Goal: Check status: Check status

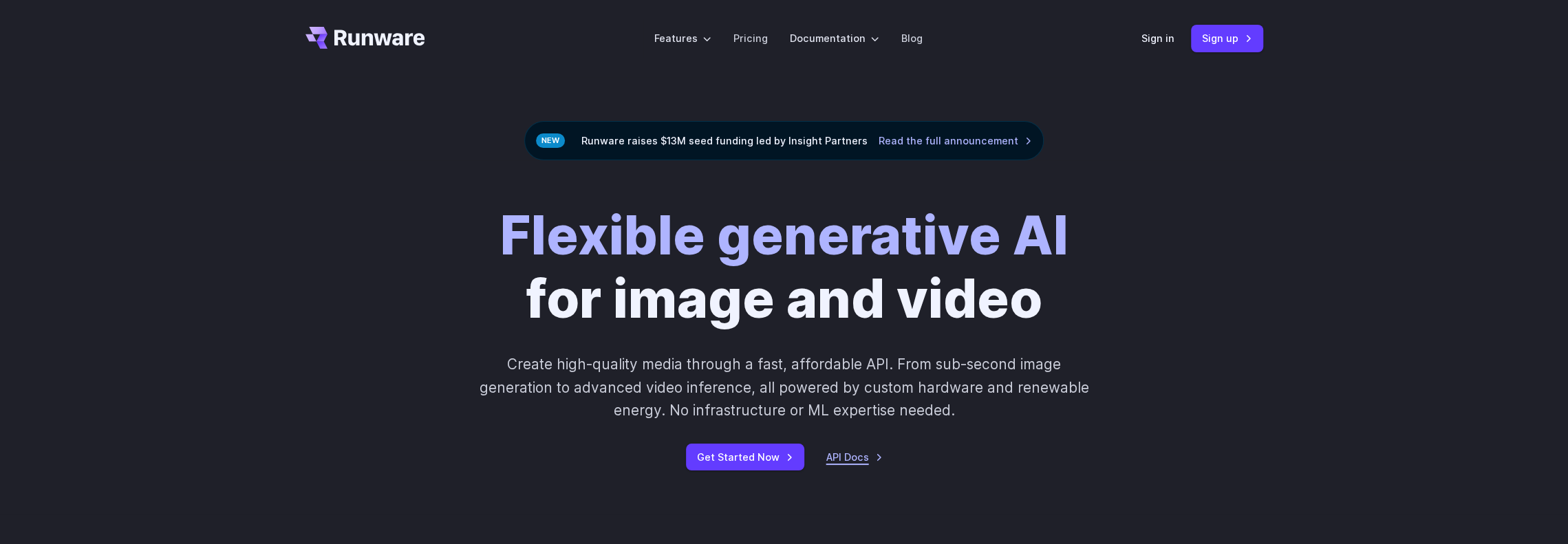
click at [873, 462] on link "API Docs" at bounding box center [854, 457] width 56 height 16
click at [1174, 31] on link "Sign in" at bounding box center [1157, 38] width 33 height 16
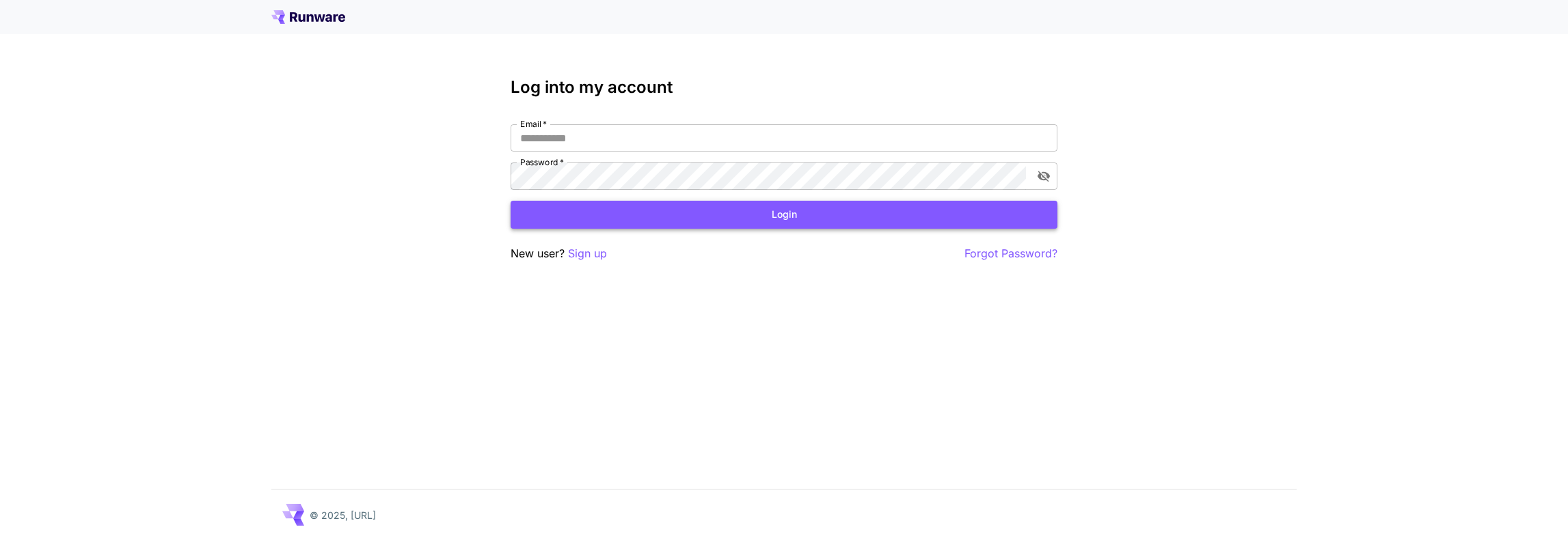
type input "**********"
click at [764, 207] on button "Login" at bounding box center [784, 215] width 547 height 28
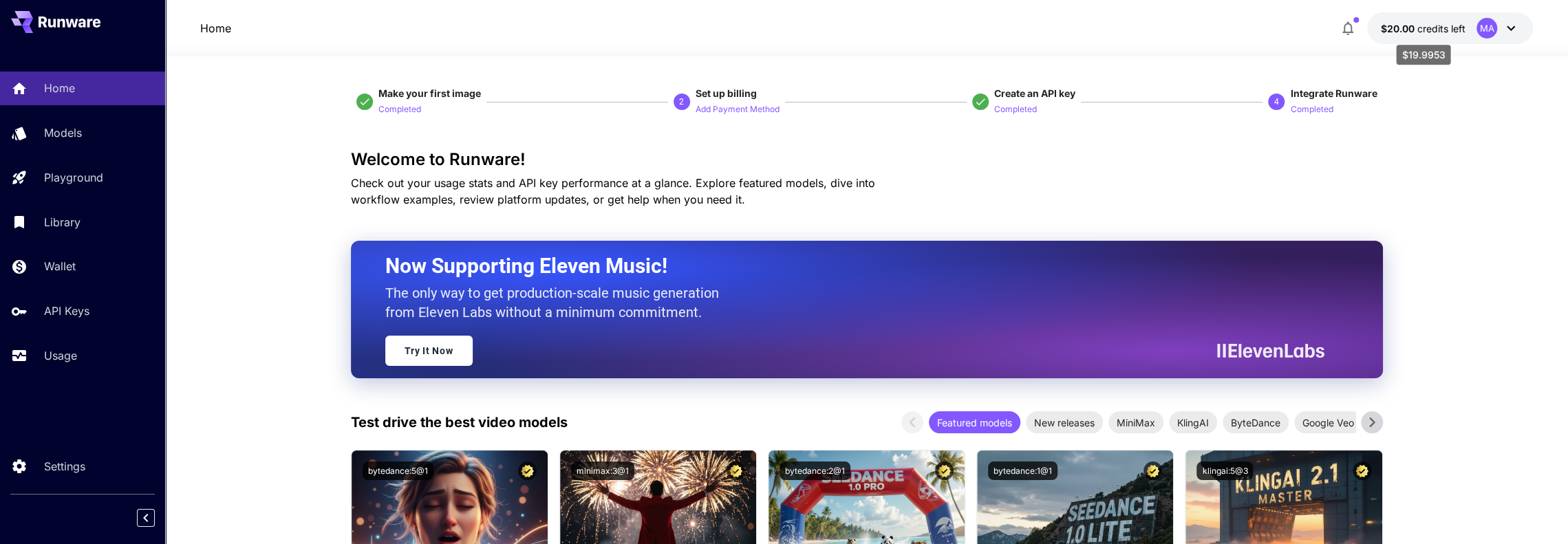
click at [1436, 32] on span "credits left" at bounding box center [1440, 28] width 48 height 12
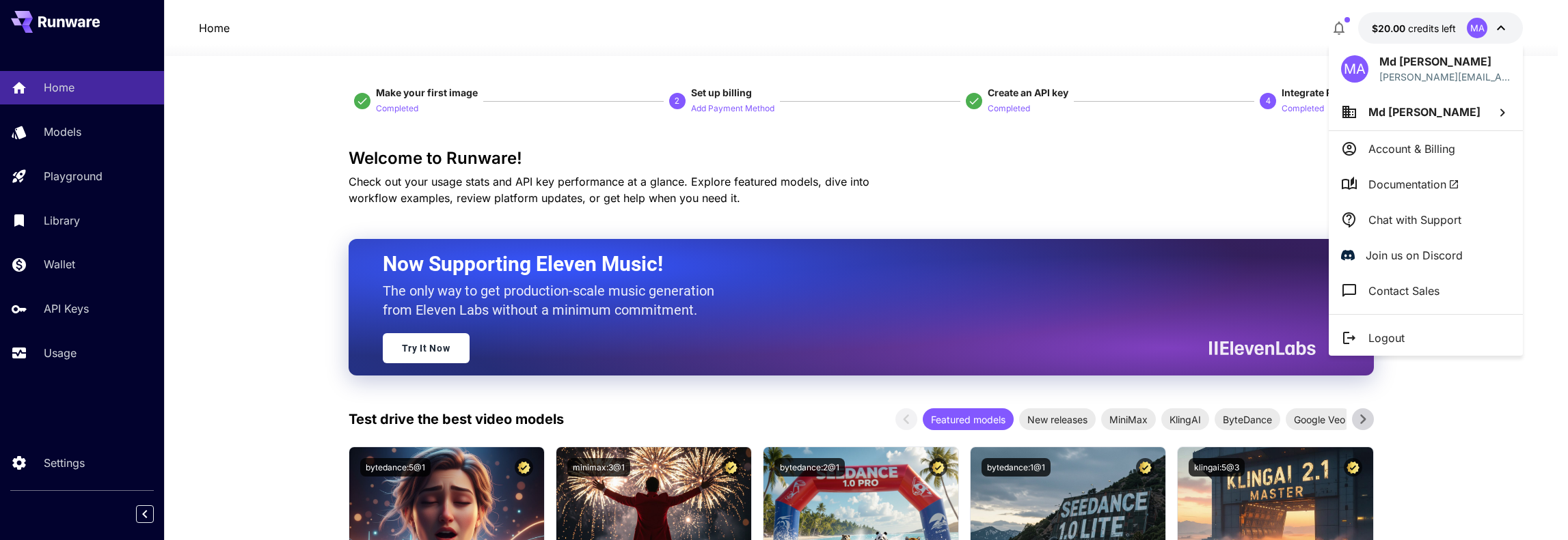
click at [1085, 51] on div at bounding box center [784, 270] width 1568 height 540
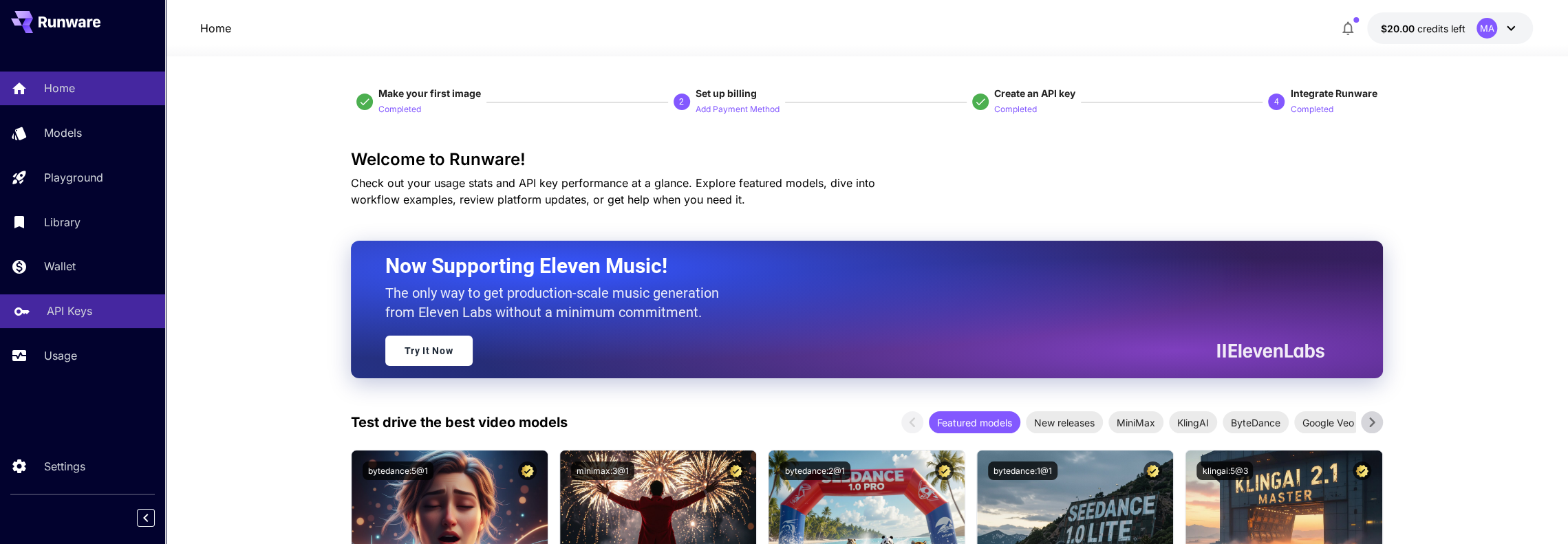
click at [71, 327] on link "API Keys" at bounding box center [82, 311] width 165 height 34
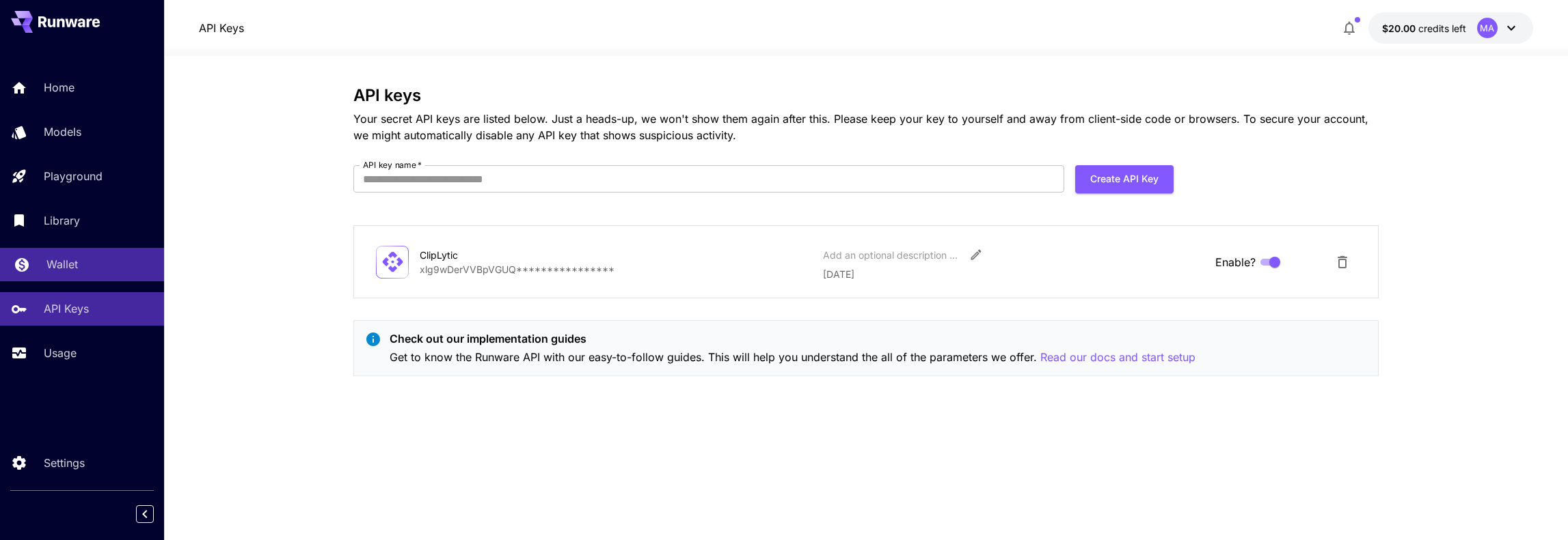
click at [58, 260] on p "Wallet" at bounding box center [62, 264] width 31 height 16
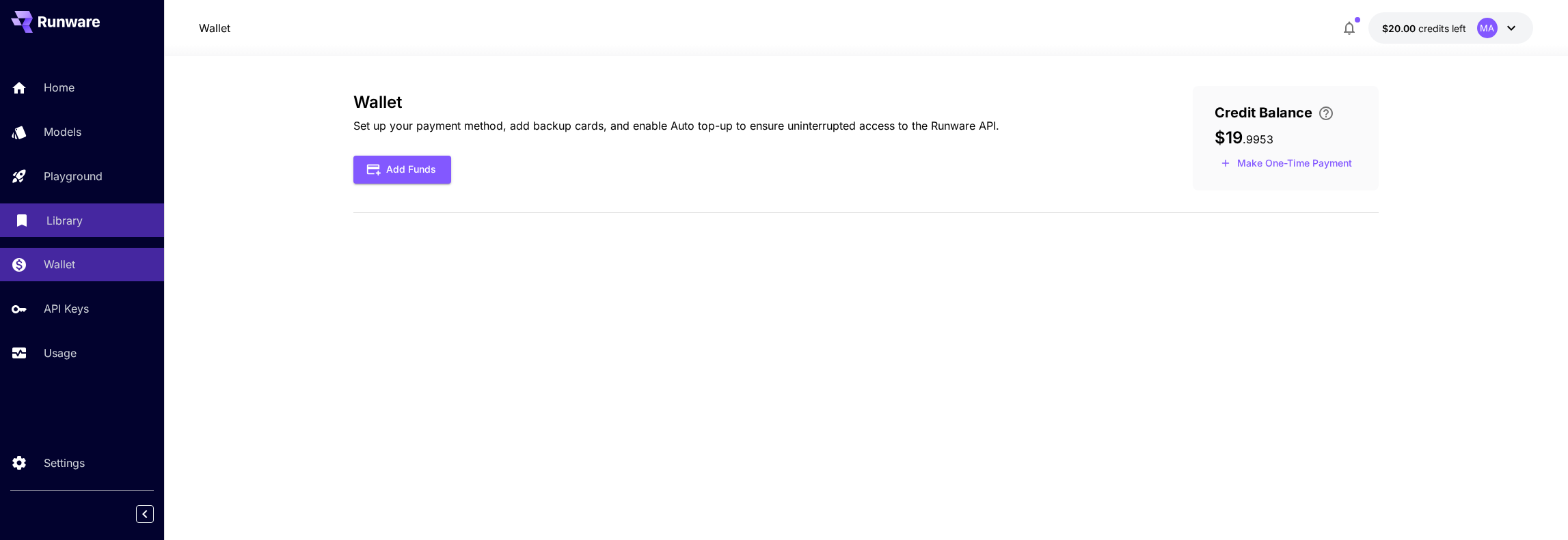
click at [62, 212] on p "Library" at bounding box center [65, 220] width 37 height 16
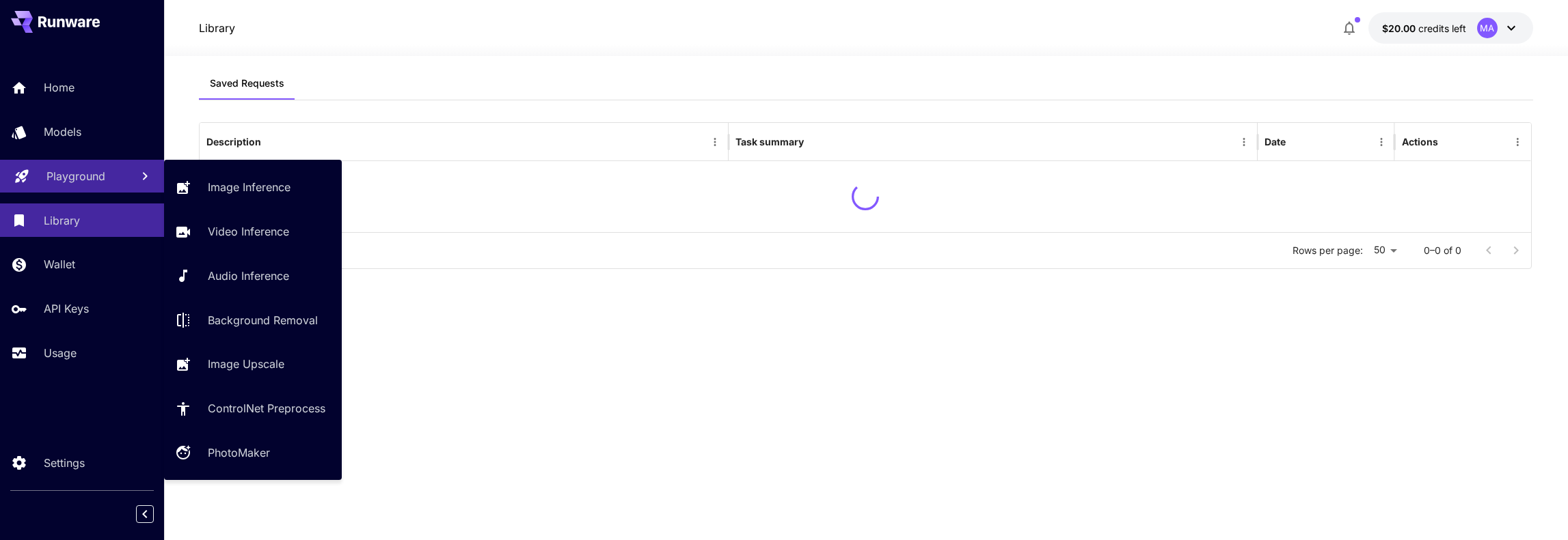
click at [70, 176] on p "Playground" at bounding box center [76, 176] width 58 height 16
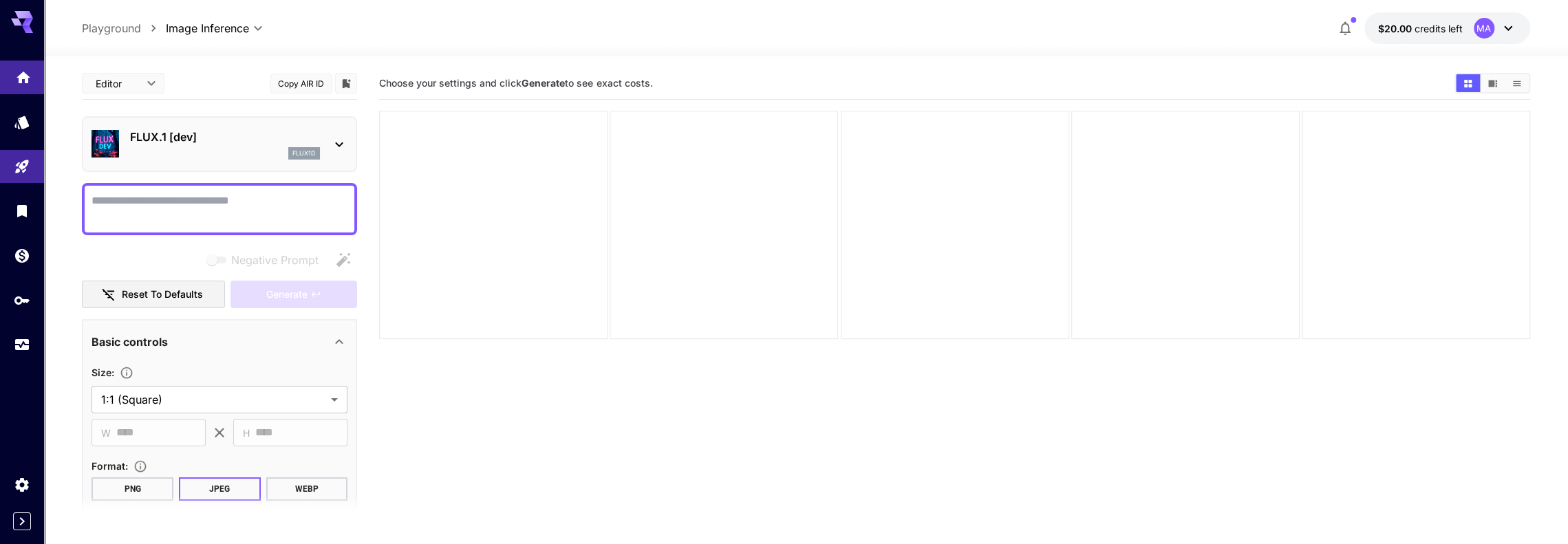
click at [14, 84] on link at bounding box center [22, 77] width 44 height 34
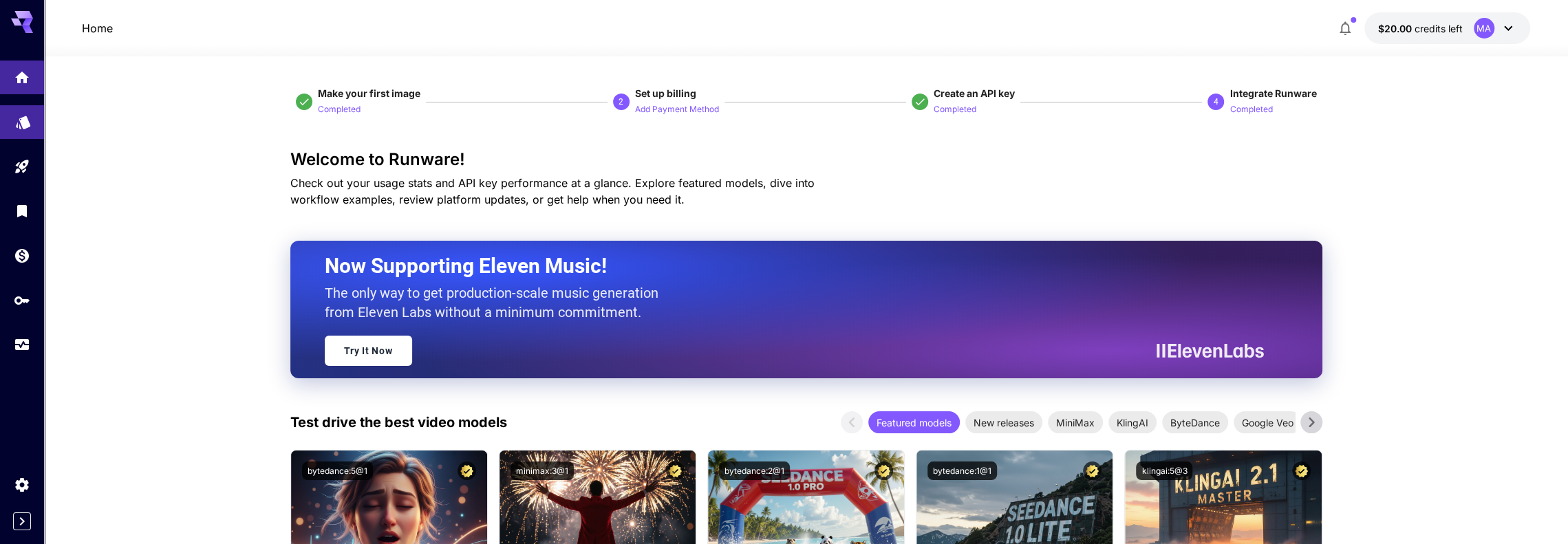
click at [29, 136] on link at bounding box center [22, 121] width 44 height 34
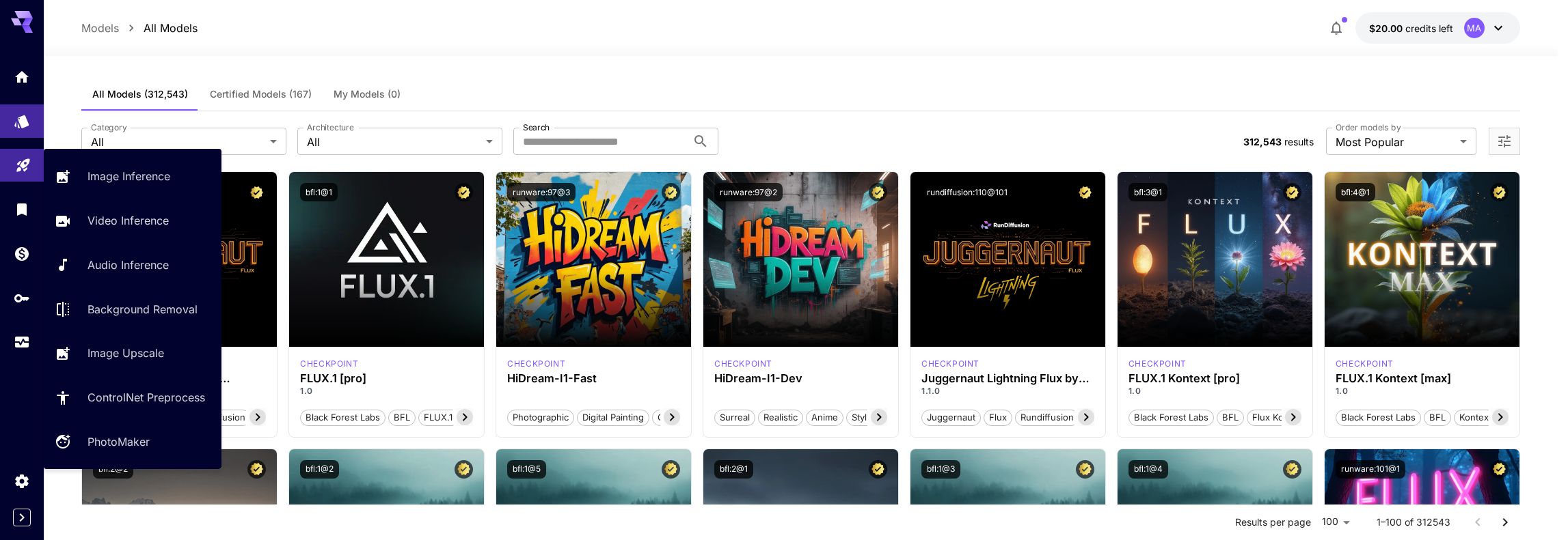
click at [132, 176] on p "Image Inference" at bounding box center [132, 176] width 83 height 16
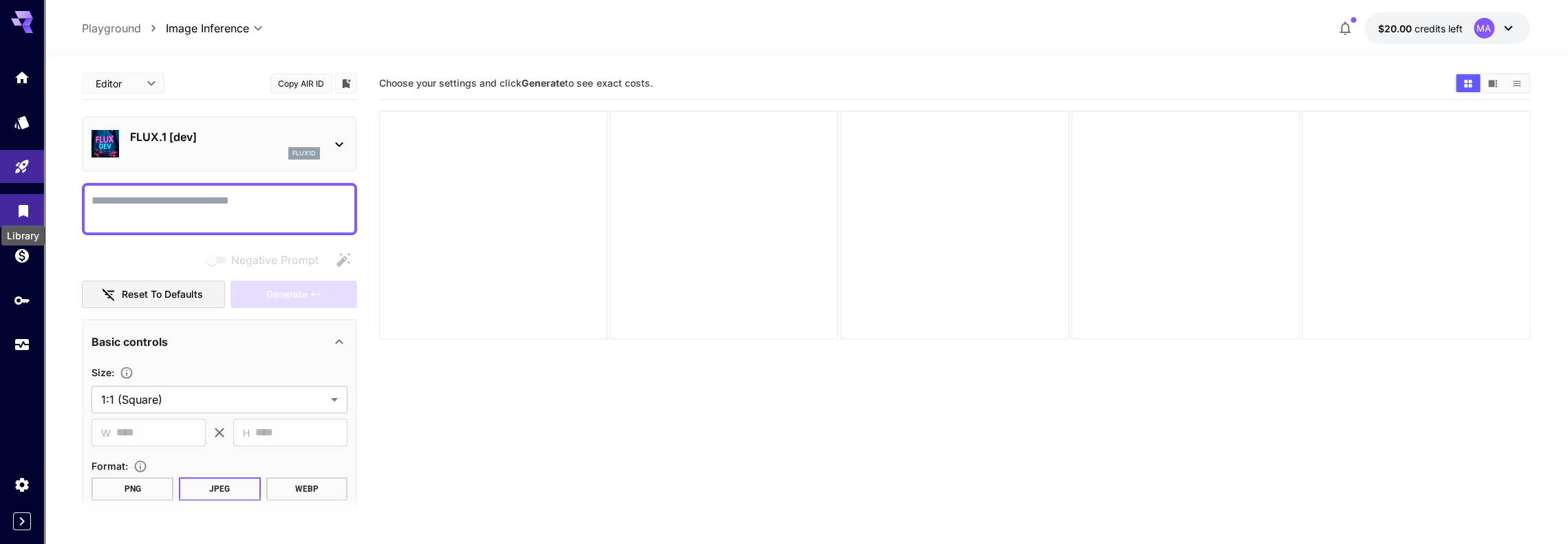
click at [16, 215] on icon "Library" at bounding box center [23, 207] width 16 height 16
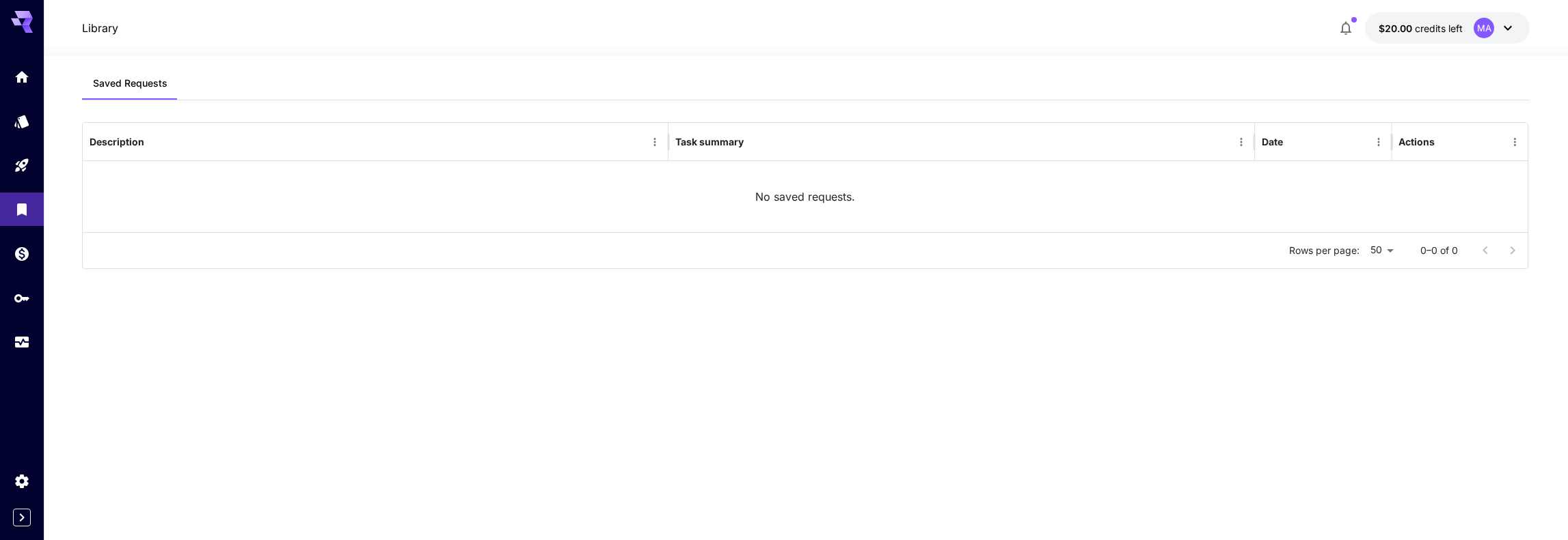
click at [807, 167] on div "No saved requests." at bounding box center [805, 196] width 1446 height 71
click at [25, 344] on icon "Usage" at bounding box center [23, 340] width 14 height 7
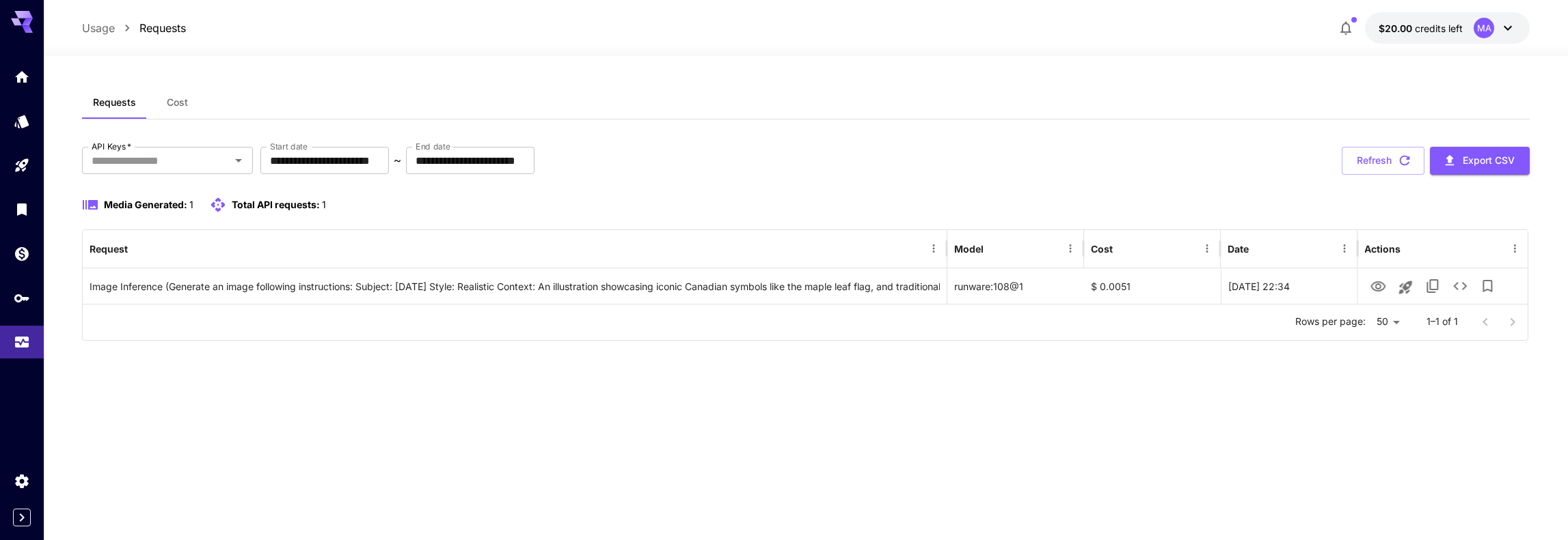
click at [270, 209] on span "Total API requests:" at bounding box center [276, 204] width 88 height 12
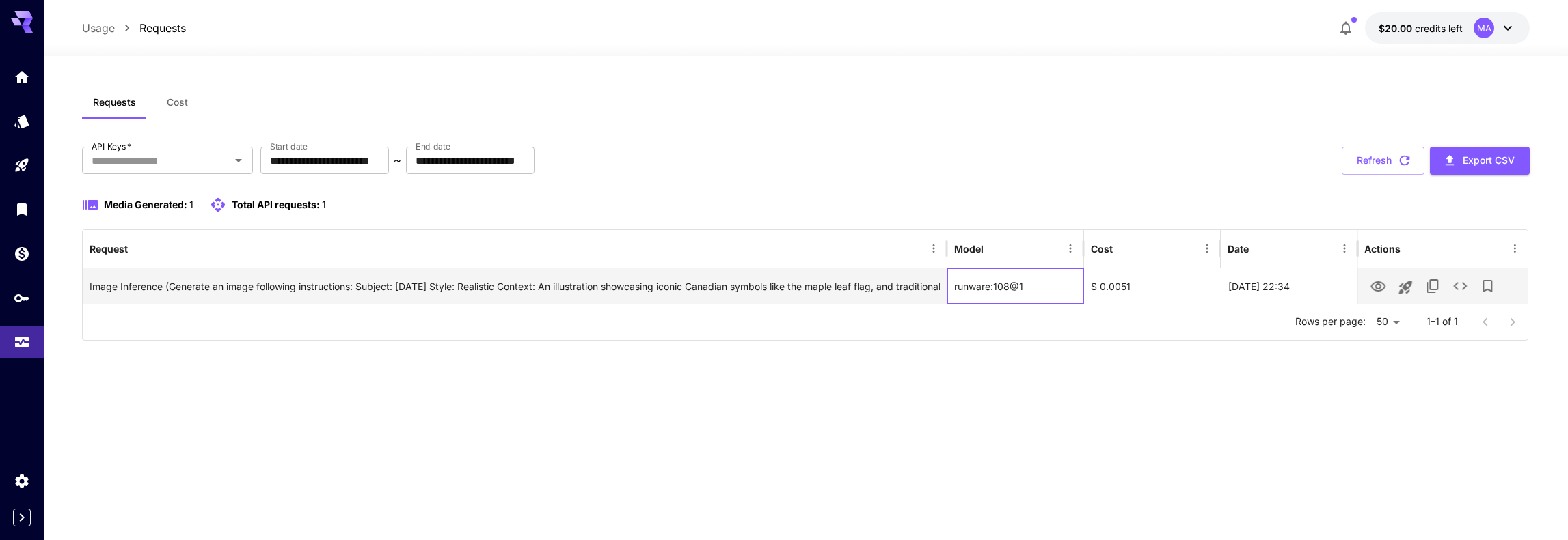
click at [993, 289] on div "runware:108@1" at bounding box center [1016, 286] width 137 height 36
click at [148, 289] on div "Image Inference (Generate an image following instructions: Subject: [DATE] Styl…" at bounding box center [515, 286] width 850 height 35
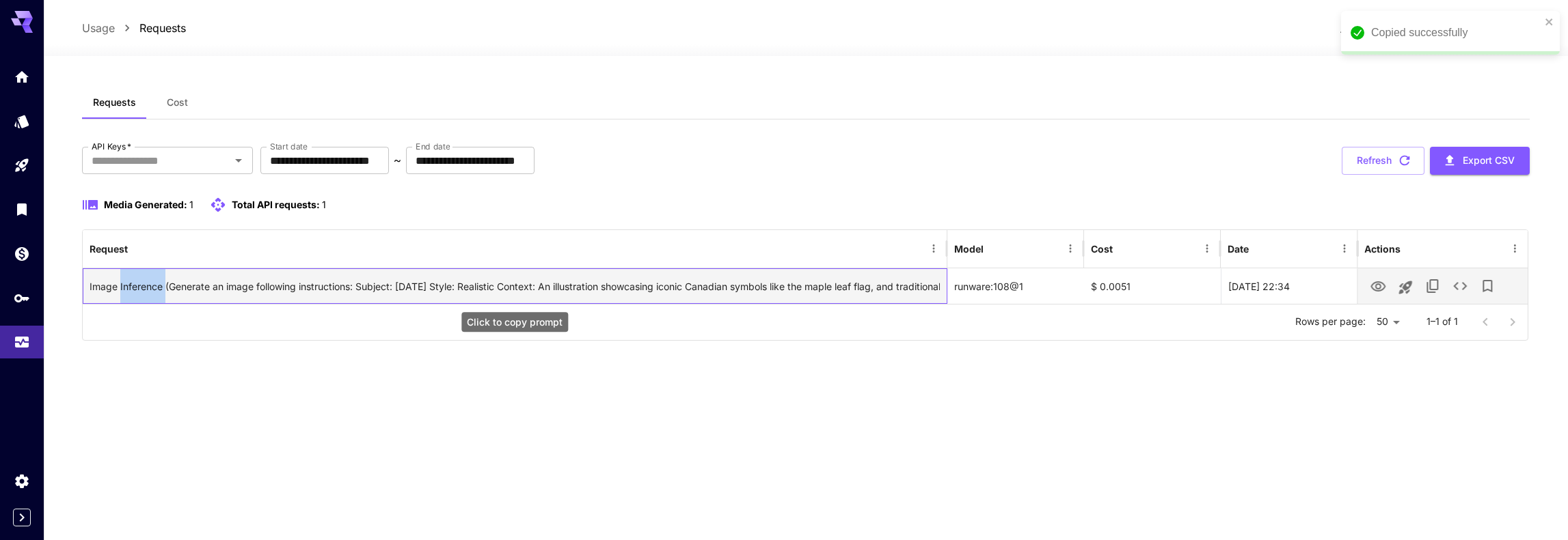
click at [148, 289] on div "Image Inference (Generate an image following instructions: Subject: [DATE] Styl…" at bounding box center [515, 286] width 850 height 35
click at [258, 289] on div "Image Inference (Generate an image following instructions: Subject: [DATE] Styl…" at bounding box center [515, 286] width 850 height 35
click at [1380, 285] on icon "View" at bounding box center [1377, 286] width 15 height 10
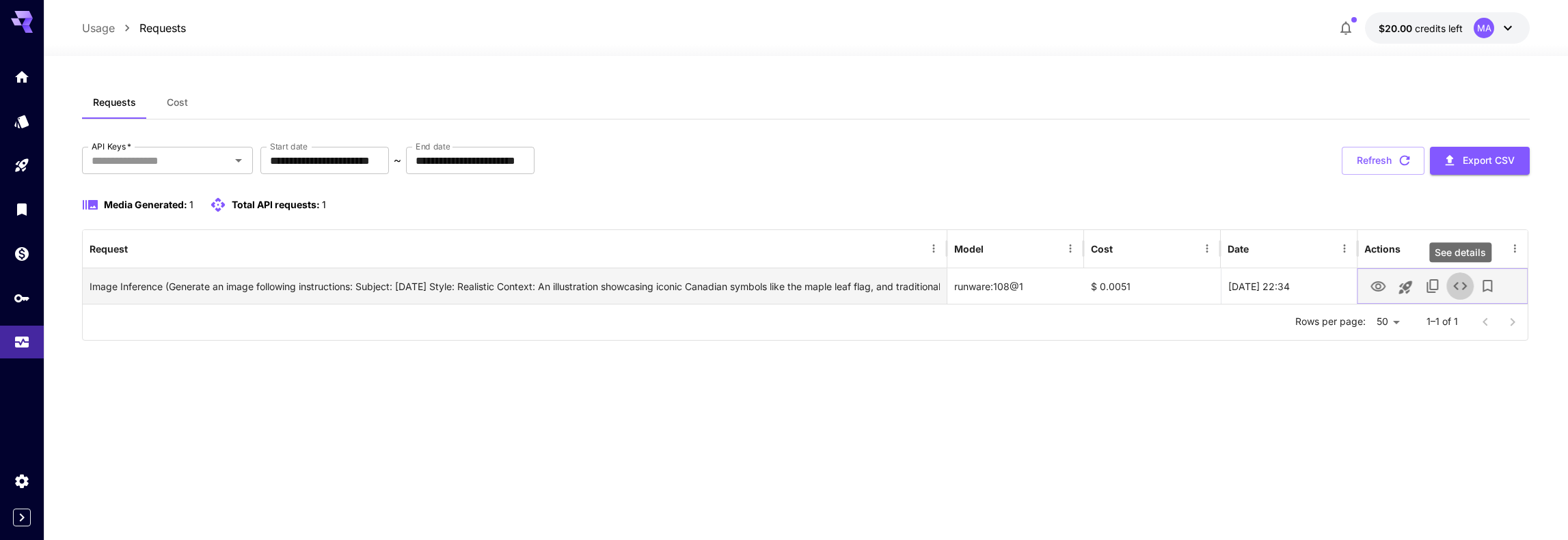
click at [1457, 279] on icon "See details" at bounding box center [1459, 286] width 16 height 16
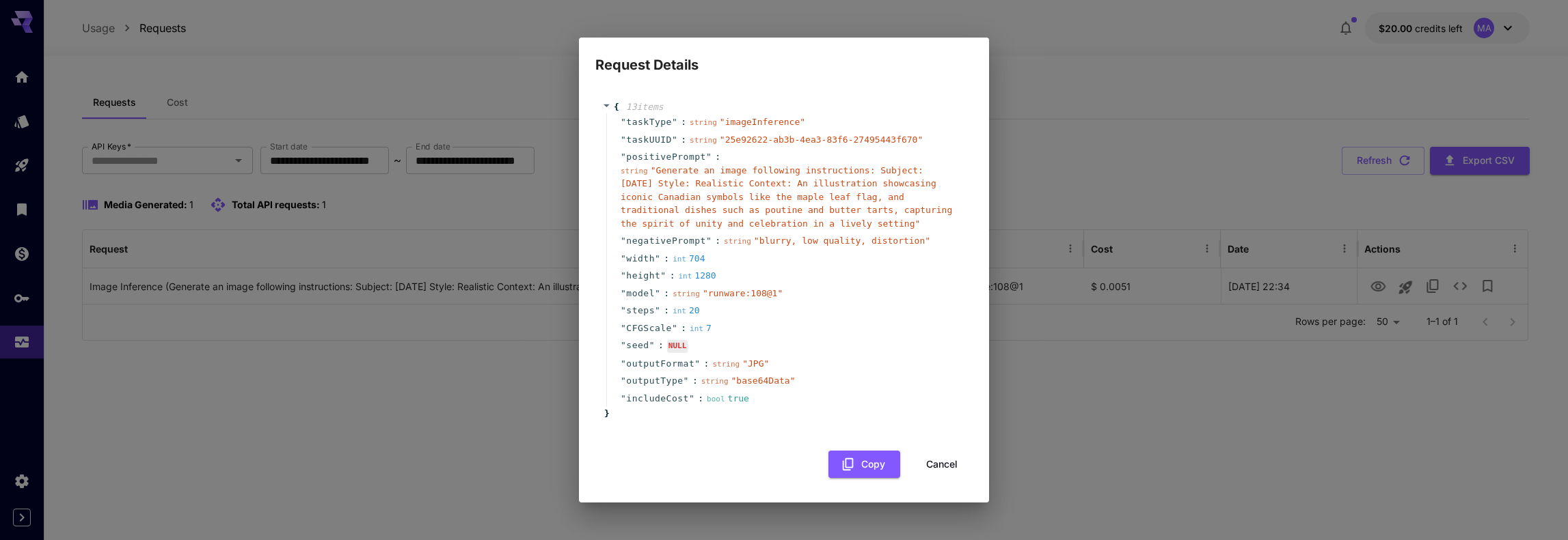
click at [607, 103] on icon at bounding box center [606, 105] width 9 height 9
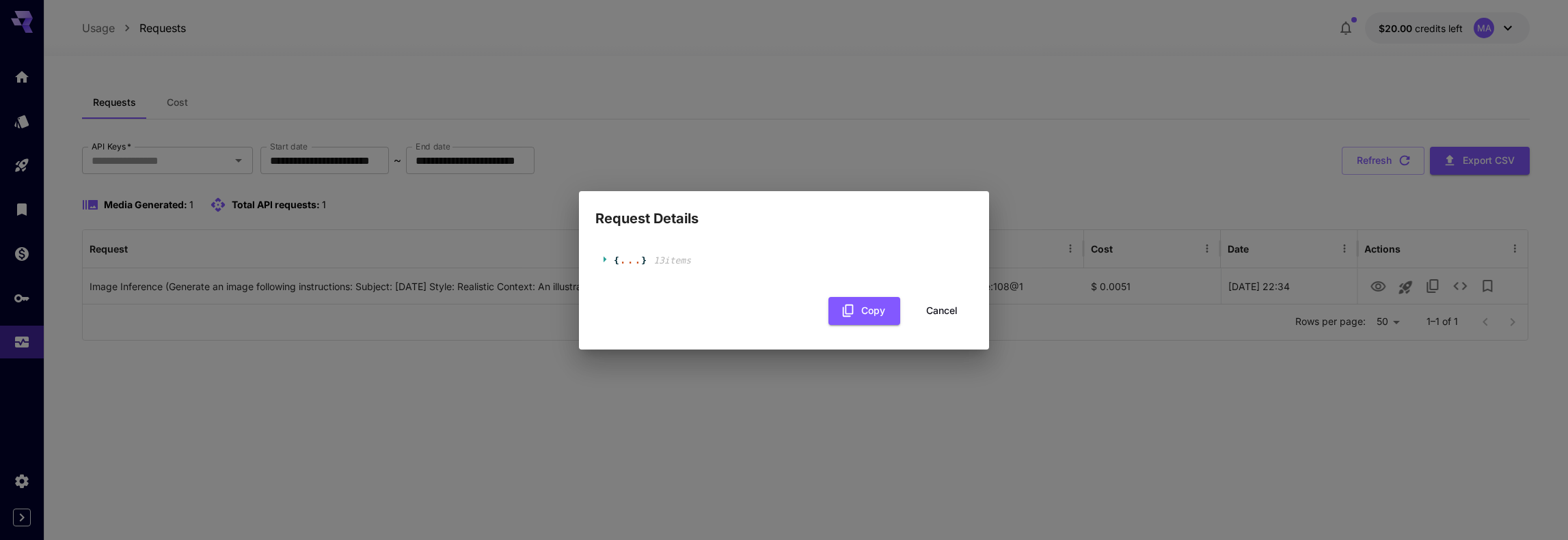
click at [607, 258] on icon at bounding box center [606, 258] width 9 height 9
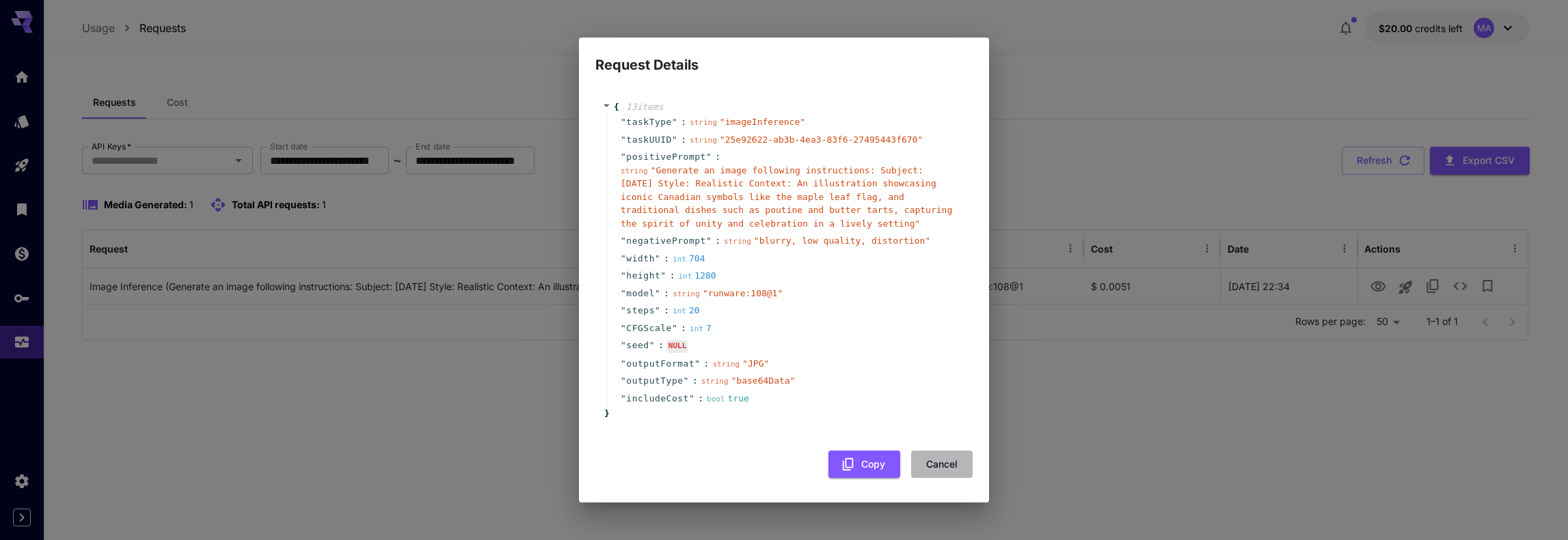
drag, startPoint x: 937, startPoint y: 464, endPoint x: 1121, endPoint y: 403, distance: 193.8
click at [937, 464] on button "Cancel" at bounding box center [941, 465] width 62 height 28
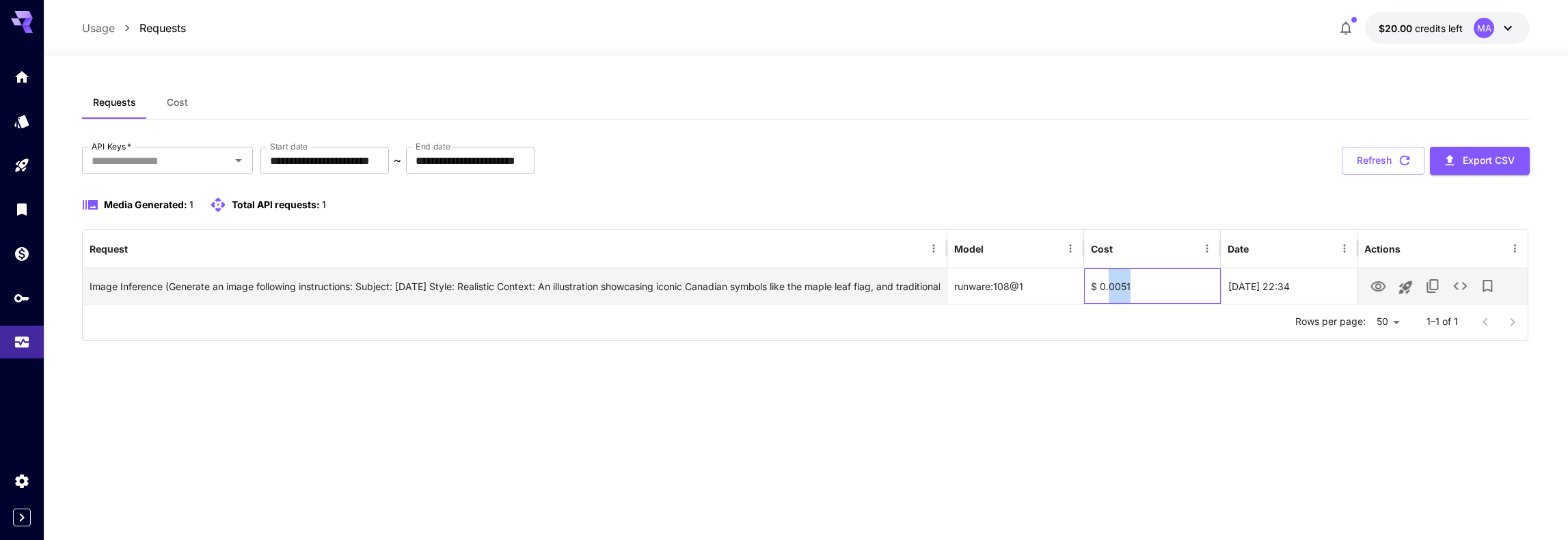
drag, startPoint x: 1132, startPoint y: 285, endPoint x: 1106, endPoint y: 286, distance: 26.0
click at [1106, 286] on div "$ 0.0051" at bounding box center [1152, 286] width 137 height 36
copy div "0051"
click at [1133, 283] on div "$ 0.0051" at bounding box center [1152, 286] width 137 height 36
click at [1126, 297] on div "$ 0.0051" at bounding box center [1152, 286] width 137 height 36
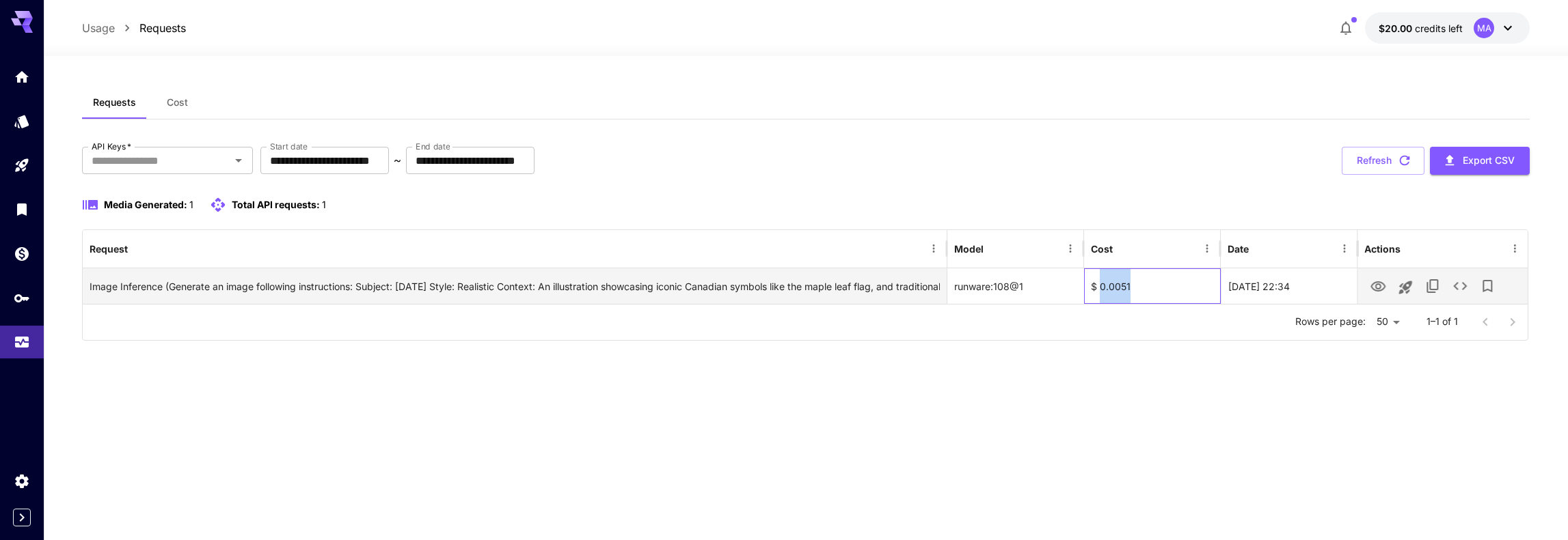
drag, startPoint x: 1138, startPoint y: 284, endPoint x: 1099, endPoint y: 285, distance: 39.0
click at [1099, 285] on div "$ 0.0051" at bounding box center [1152, 286] width 137 height 36
copy div "0.0051"
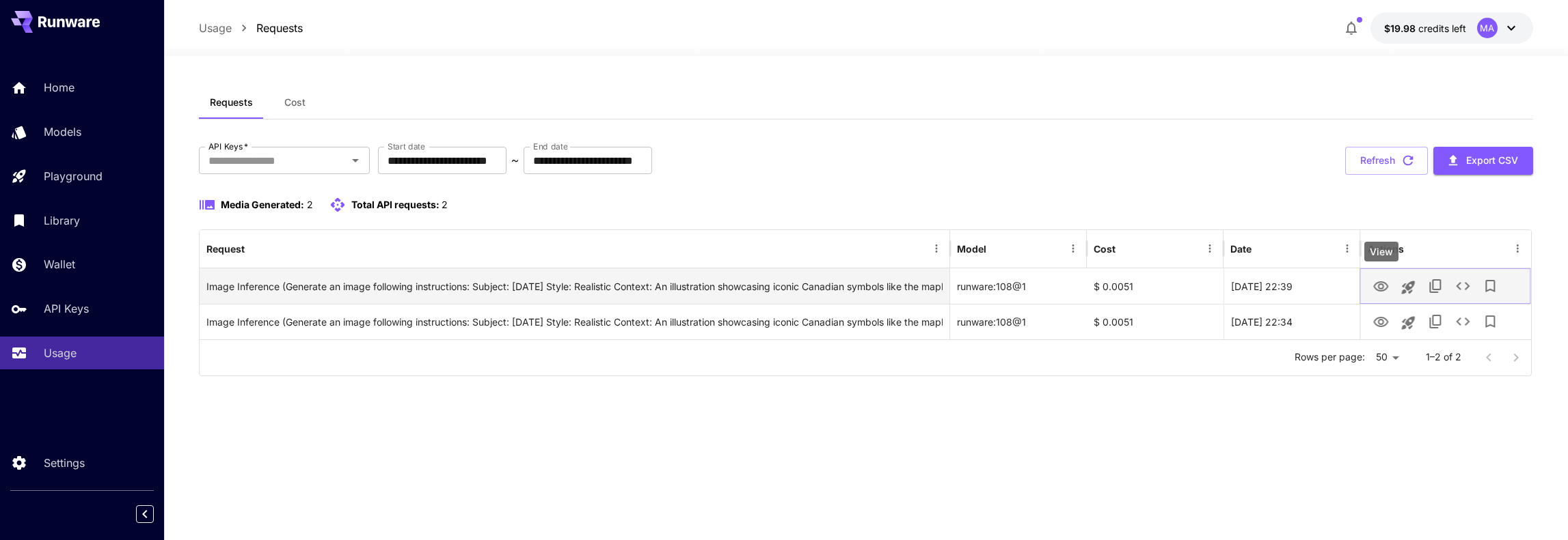
click at [1380, 290] on icon "View" at bounding box center [1380, 286] width 15 height 10
